Goal: Information Seeking & Learning: Find specific fact

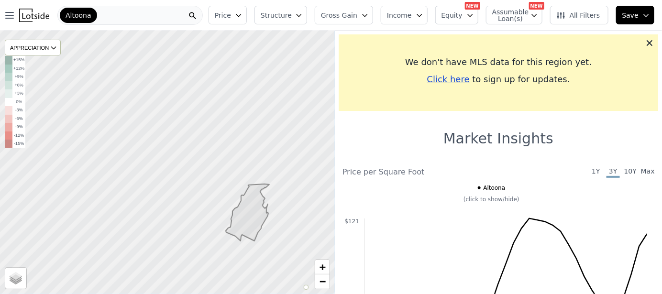
click at [112, 11] on div "Altoona" at bounding box center [129, 15] width 145 height 19
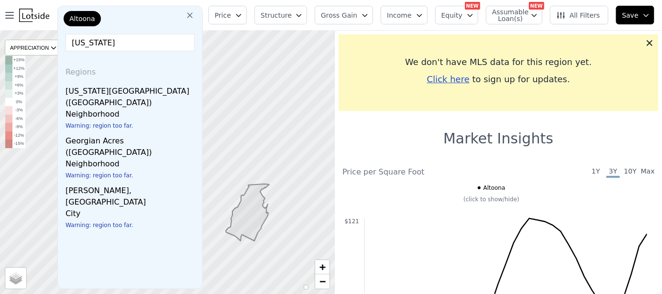
type input "georgia"
click at [195, 16] on icon at bounding box center [190, 16] width 10 height 10
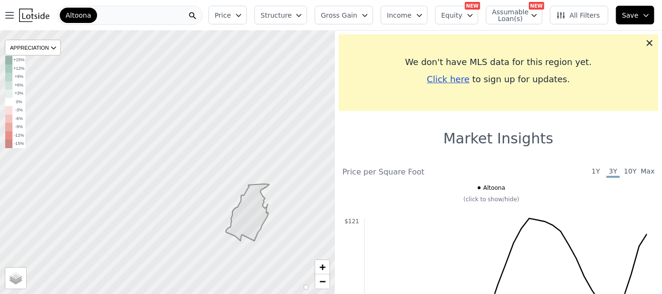
click at [124, 12] on div "Altoona" at bounding box center [129, 15] width 145 height 19
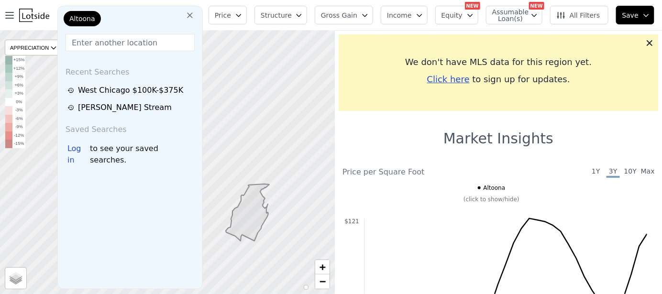
click at [108, 42] on input "text" at bounding box center [130, 42] width 129 height 17
click at [79, 152] on div "Log in" at bounding box center [78, 154] width 22 height 23
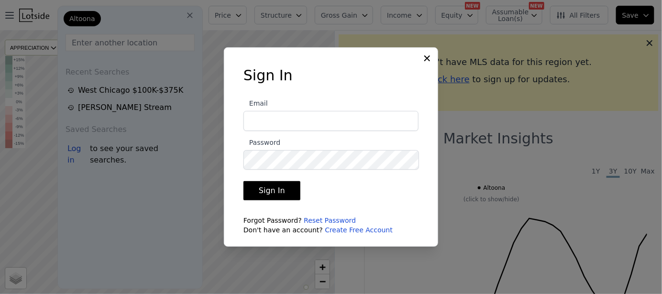
click at [264, 126] on input "Email" at bounding box center [330, 121] width 175 height 20
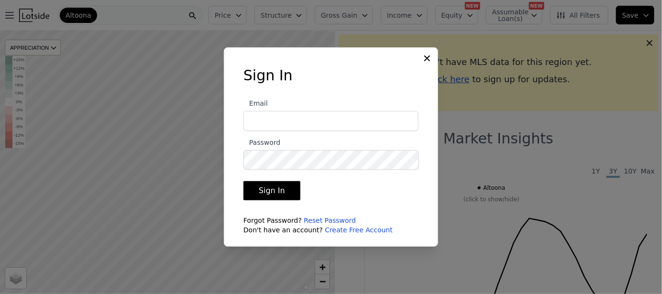
type input "[PERSON_NAME][EMAIL_ADDRESS][DOMAIN_NAME]"
click at [279, 191] on button "Sign In" at bounding box center [271, 190] width 57 height 19
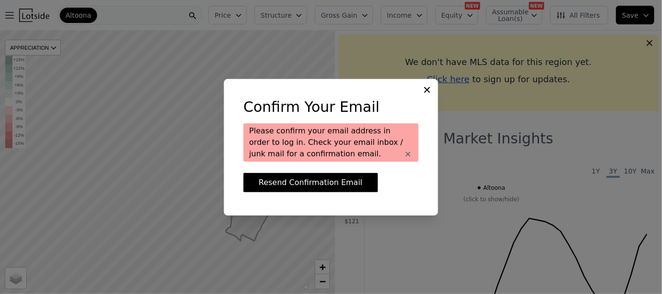
click at [326, 184] on button "Resend Confirmation Email" at bounding box center [310, 182] width 134 height 19
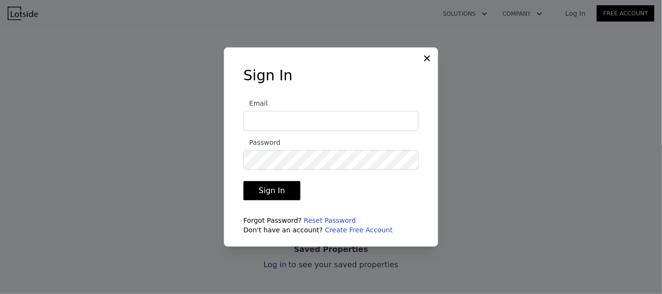
click at [425, 59] on icon at bounding box center [427, 59] width 10 height 10
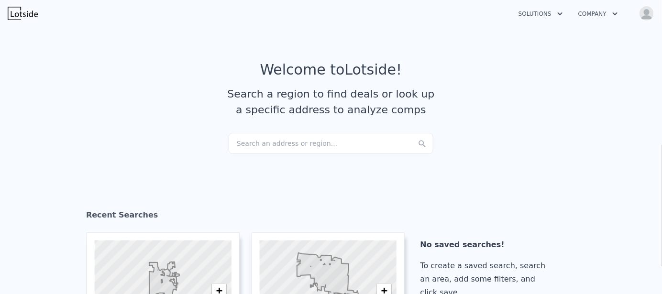
checkbox input "true"
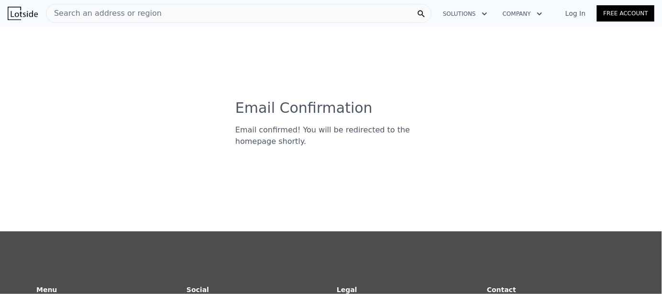
click at [580, 16] on link "Log In" at bounding box center [575, 14] width 43 height 10
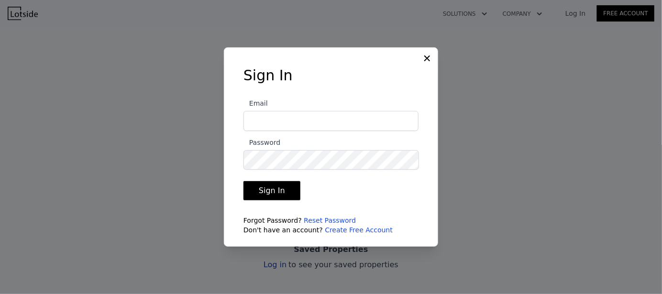
click at [383, 121] on input "Email" at bounding box center [330, 121] width 175 height 20
type input "[PERSON_NAME][EMAIL_ADDRESS][DOMAIN_NAME]"
click at [288, 189] on button "Sign In" at bounding box center [271, 190] width 57 height 19
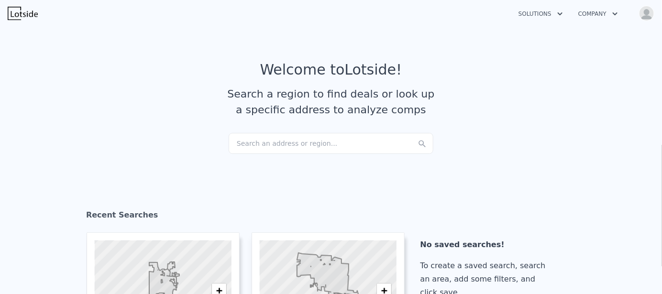
checkbox input "true"
click at [300, 138] on div "Search an address or region..." at bounding box center [331, 143] width 205 height 21
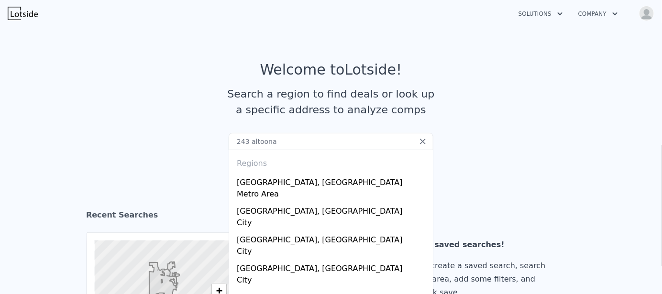
drag, startPoint x: 298, startPoint y: 143, endPoint x: 229, endPoint y: 147, distance: 69.9
click at [229, 147] on input "243 altoona" at bounding box center [331, 141] width 205 height 17
paste input "Altoona Pl SW"
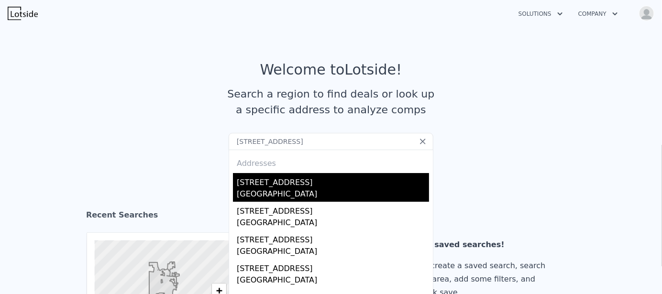
type input "[STREET_ADDRESS]"
click at [338, 192] on div "[GEOGRAPHIC_DATA]" at bounding box center [333, 194] width 192 height 13
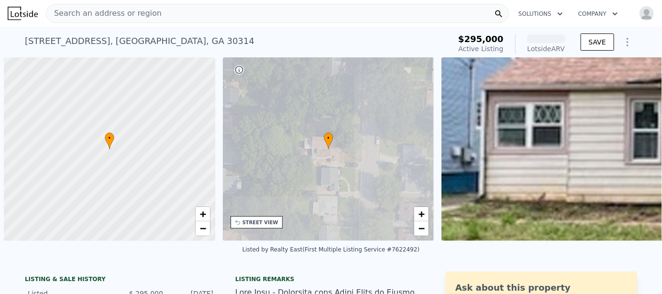
scroll to position [0, 3]
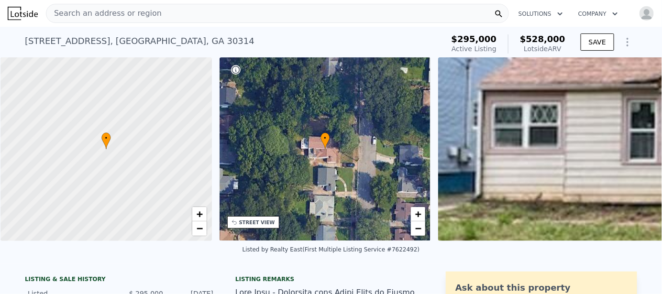
click at [245, 219] on div "STREET VIEW" at bounding box center [257, 222] width 36 height 7
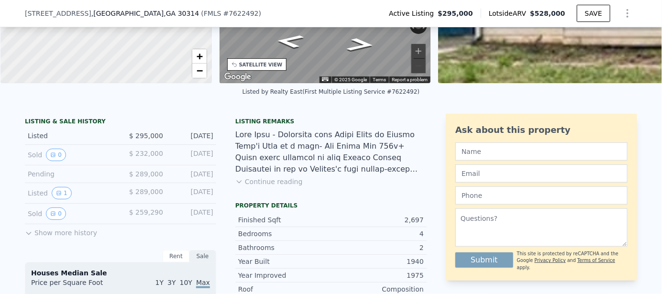
scroll to position [187, 0]
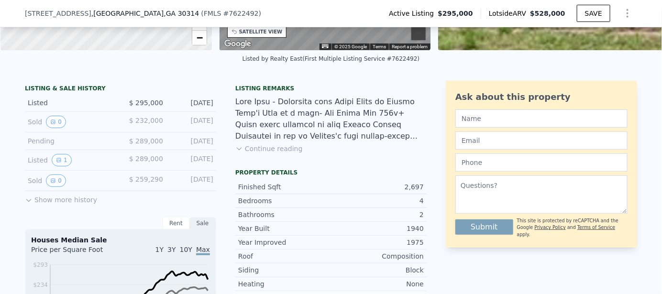
click at [50, 205] on button "Show more history" at bounding box center [61, 197] width 72 height 13
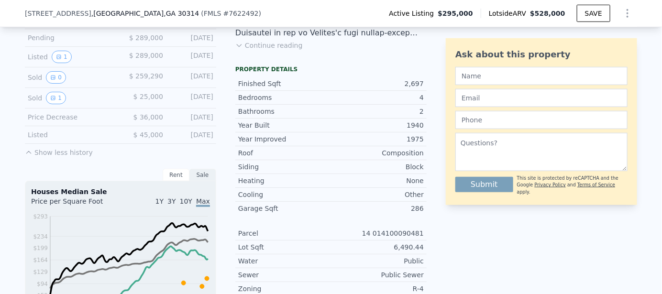
scroll to position [331, 0]
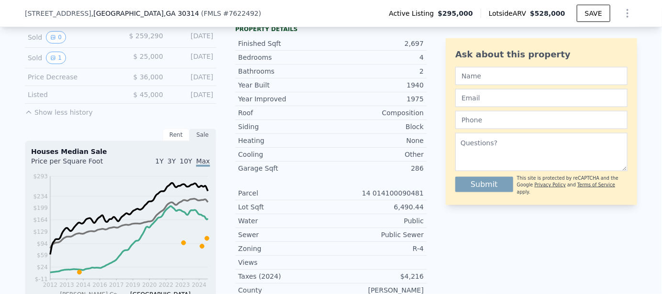
click at [174, 165] on span "3Y" at bounding box center [171, 161] width 8 height 8
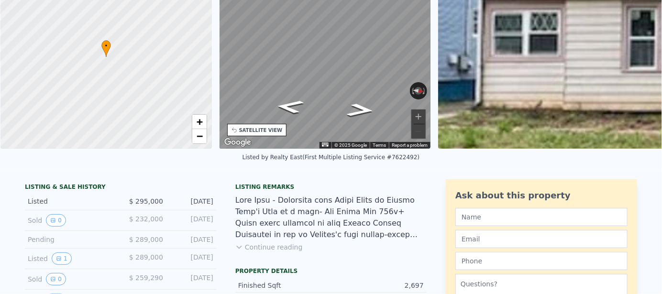
scroll to position [0, 0]
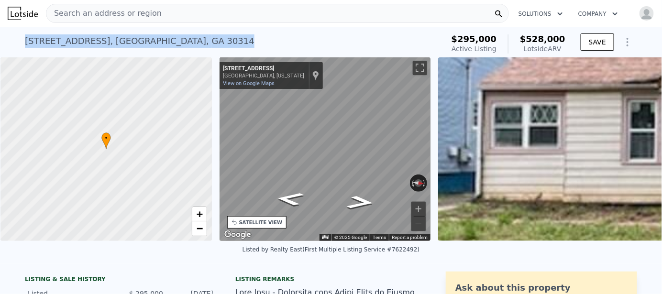
drag, startPoint x: 169, startPoint y: 41, endPoint x: 14, endPoint y: 45, distance: 155.5
click at [14, 45] on div "[STREET_ADDRESS] Active at $295k (~ARV $528k ) $295,000 Active Listing $528,000…" at bounding box center [331, 42] width 662 height 31
copy div "[STREET_ADDRESS]"
